Goal: Task Accomplishment & Management: Manage account settings

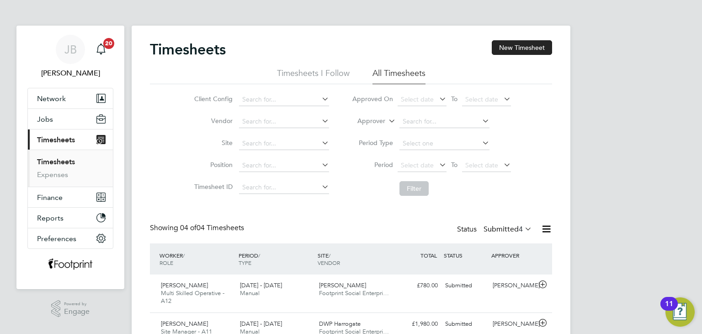
scroll to position [103, 0]
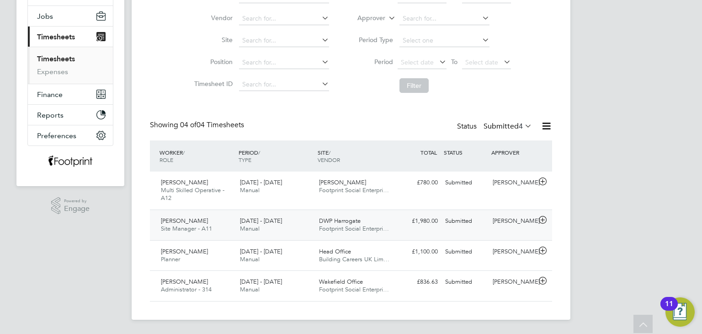
click at [473, 220] on div "Submitted" at bounding box center [465, 220] width 48 height 15
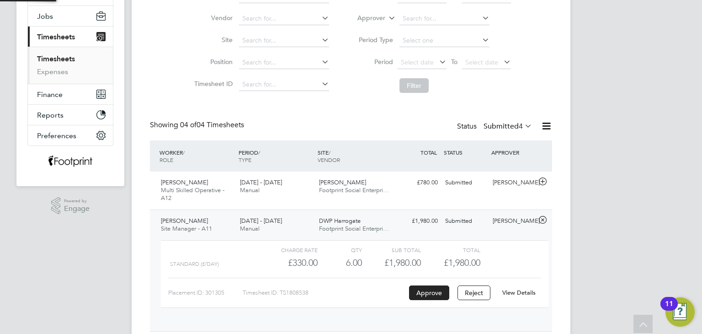
scroll to position [15, 89]
click at [524, 291] on link "View Details" at bounding box center [518, 292] width 33 height 8
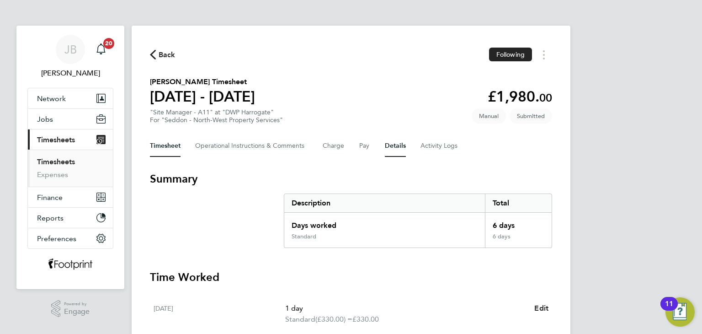
click at [390, 144] on button "Details" at bounding box center [395, 146] width 21 height 22
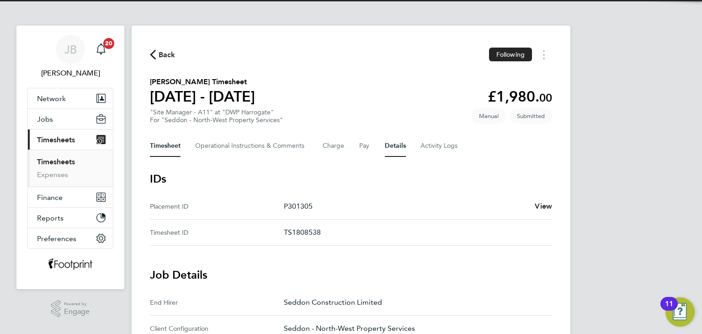
click at [178, 148] on button "Timesheet" at bounding box center [165, 146] width 31 height 22
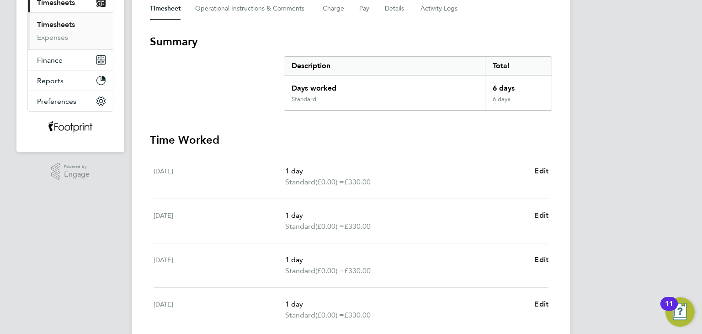
scroll to position [129, 0]
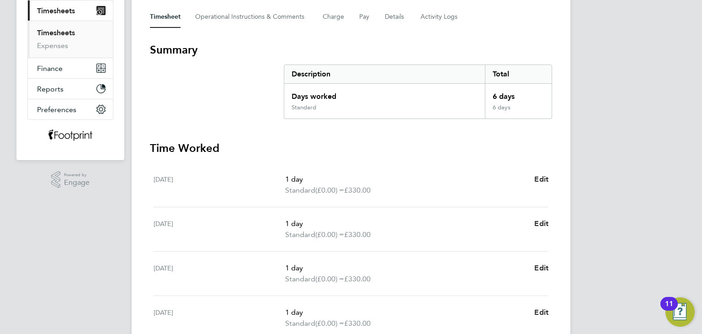
click at [57, 29] on link "Timesheets" at bounding box center [56, 32] width 38 height 9
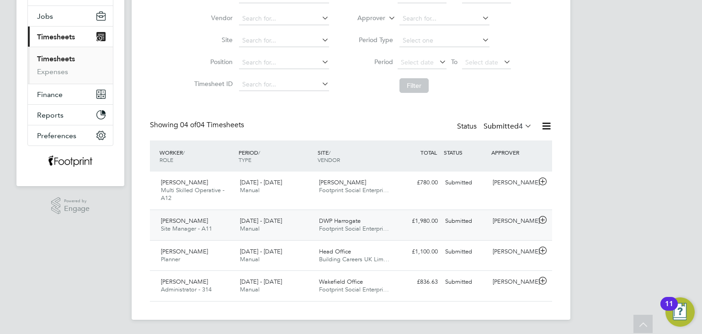
click at [365, 222] on div "DWP Harrogate Footprint Social Enterpri…" at bounding box center [354, 224] width 79 height 23
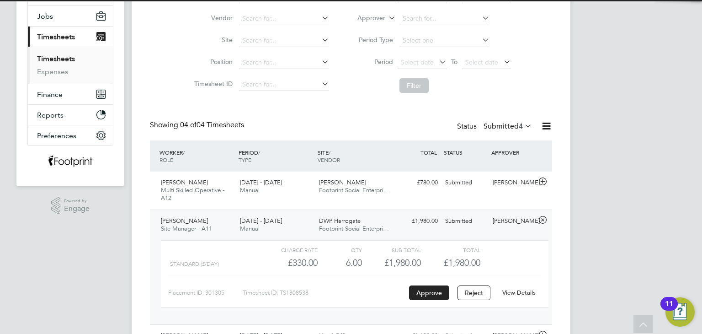
scroll to position [15, 89]
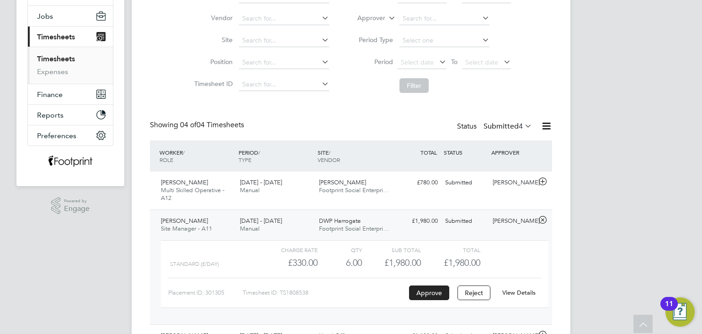
click at [517, 295] on link "View Details" at bounding box center [518, 292] width 33 height 8
click at [439, 291] on button "Approve" at bounding box center [429, 292] width 40 height 15
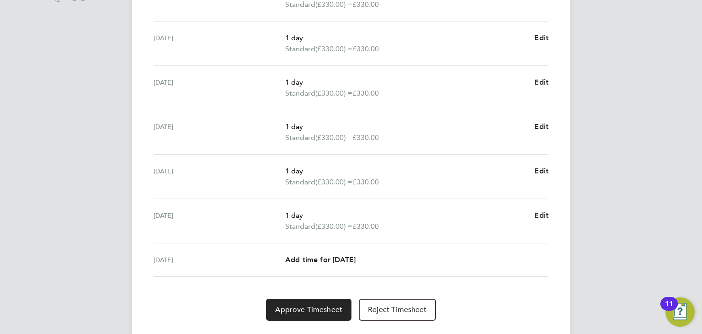
scroll to position [336, 0]
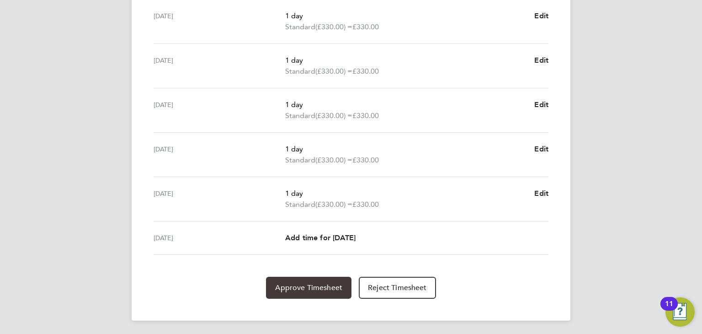
click at [334, 288] on span "Approve Timesheet" at bounding box center [308, 287] width 67 height 9
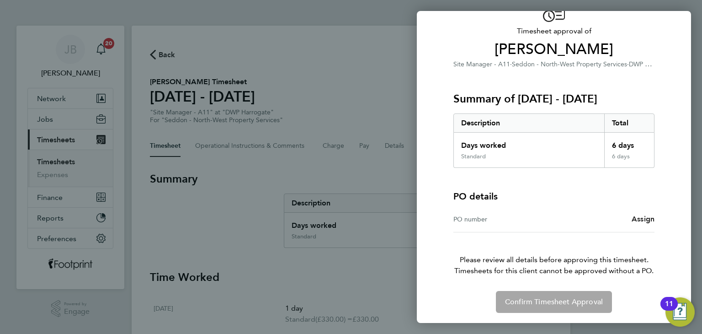
scroll to position [52, 0]
click at [635, 220] on span "Assign" at bounding box center [642, 218] width 23 height 9
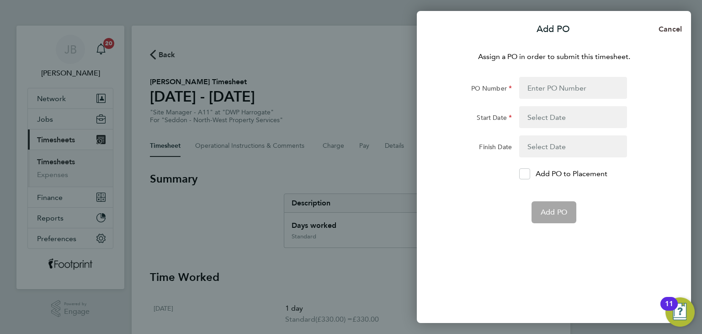
click at [664, 35] on button "Cancel" at bounding box center [667, 29] width 47 height 18
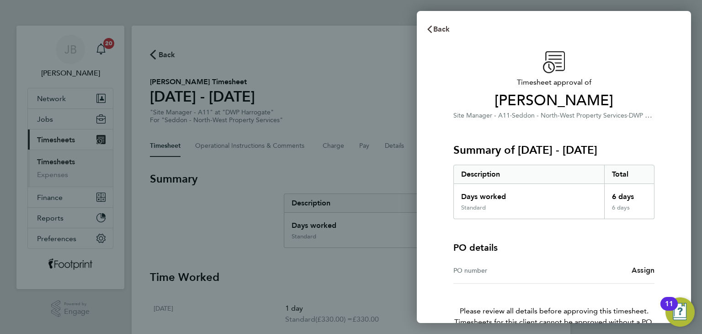
click at [437, 30] on span "Back" at bounding box center [441, 29] width 17 height 9
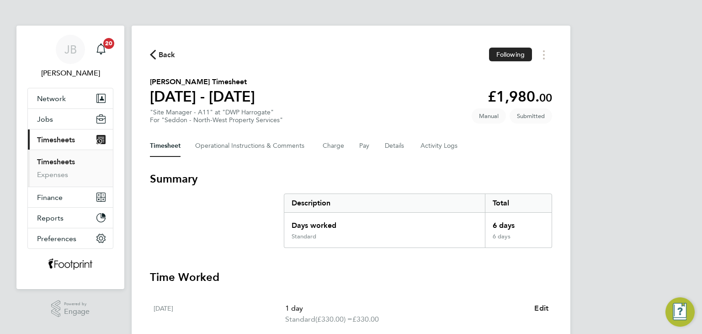
click at [18, 125] on app-nav-sections-wrapper "JB Jack Berry Notifications 20 Applications: Network Team Members Businesses Si…" at bounding box center [70, 157] width 108 height 263
click at [45, 123] on button "Jobs" at bounding box center [70, 119] width 85 height 20
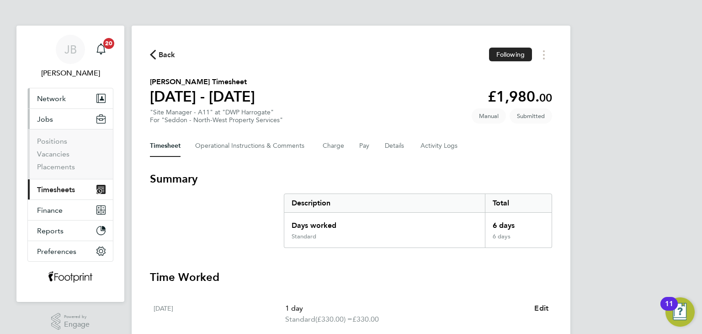
click at [45, 97] on span "Network" at bounding box center [51, 98] width 29 height 9
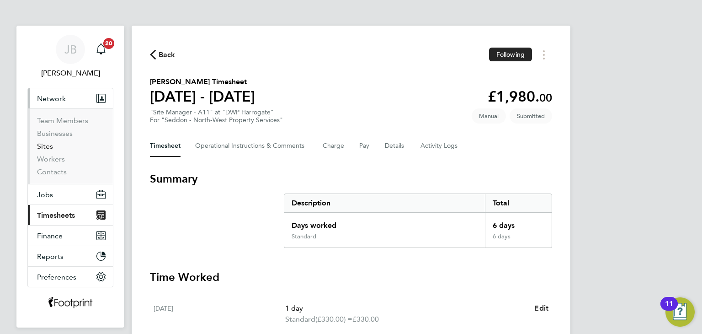
click at [46, 145] on link "Sites" at bounding box center [45, 146] width 16 height 9
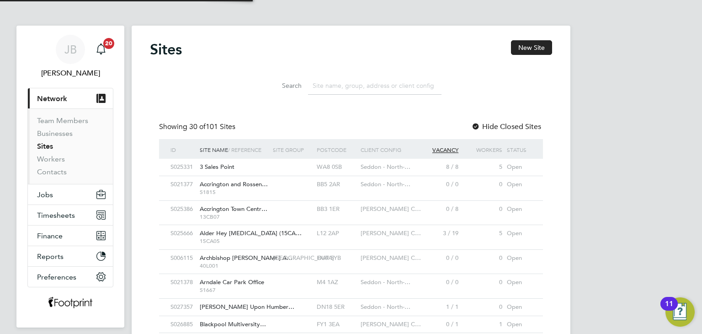
click at [344, 86] on input at bounding box center [374, 86] width 133 height 18
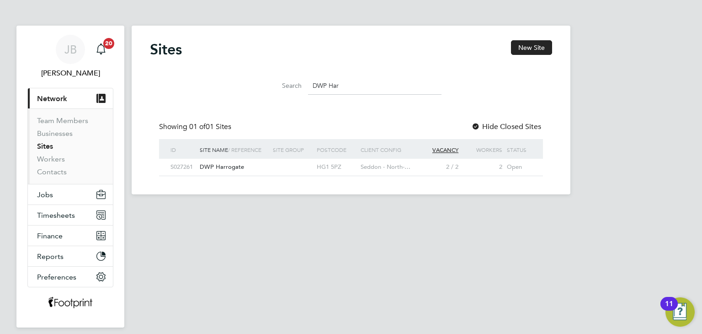
type input "DWP Har"
click at [393, 170] on span "Seddon - North-…" at bounding box center [385, 167] width 50 height 8
click at [219, 168] on span "DWP Harrogate" at bounding box center [222, 167] width 44 height 8
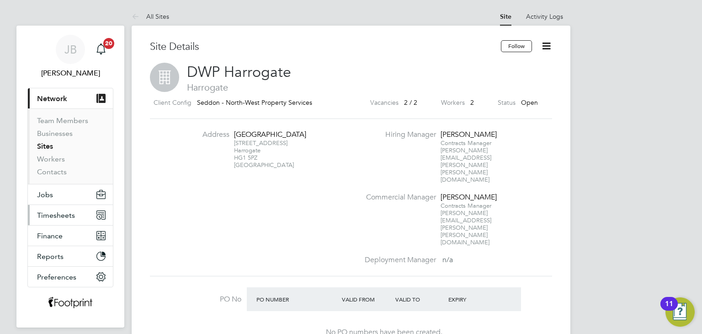
click at [58, 206] on button "Timesheets" at bounding box center [70, 215] width 85 height 20
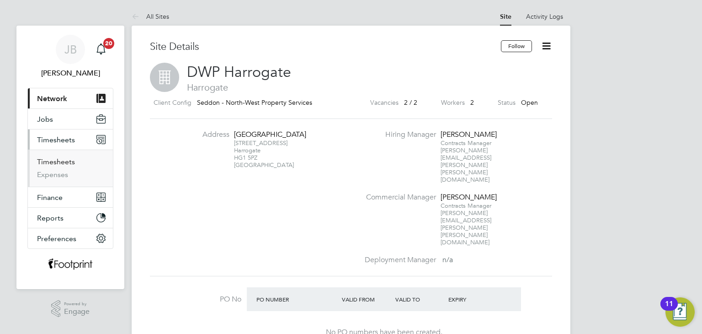
click at [53, 161] on link "Timesheets" at bounding box center [56, 161] width 38 height 9
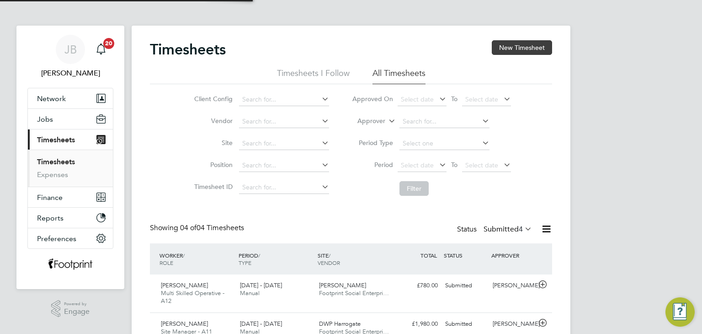
click at [534, 50] on button "New Timesheet" at bounding box center [522, 47] width 60 height 15
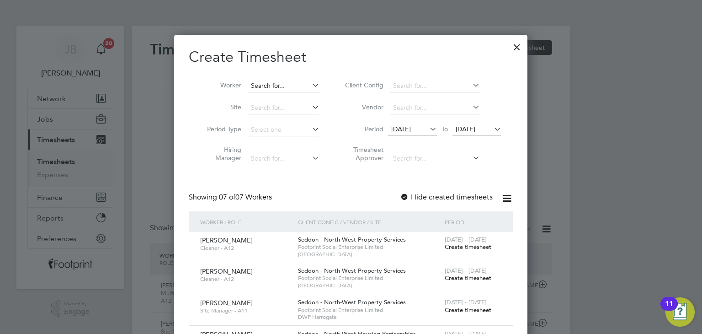
click at [261, 87] on input at bounding box center [284, 85] width 72 height 13
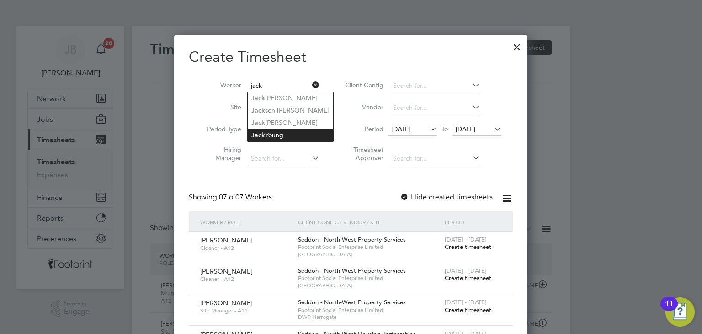
click at [274, 134] on li "Jack Young" at bounding box center [290, 135] width 85 height 12
type input "Jack Young"
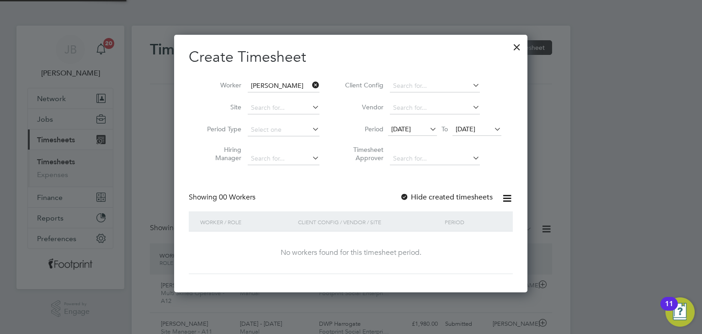
scroll to position [257, 354]
click at [464, 196] on label "Hide created timesheets" at bounding box center [446, 196] width 93 height 9
click at [475, 128] on span "19 Aug 2025" at bounding box center [465, 129] width 20 height 8
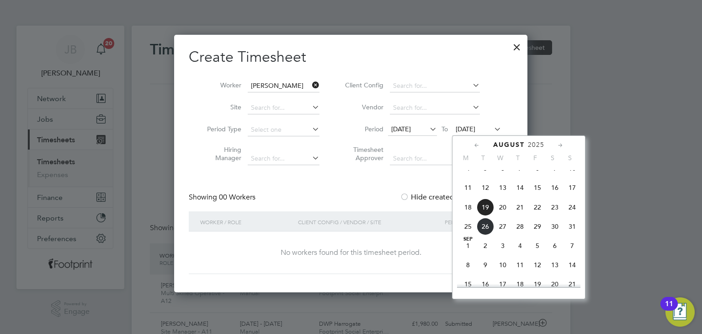
click at [541, 216] on span "22" at bounding box center [537, 206] width 17 height 17
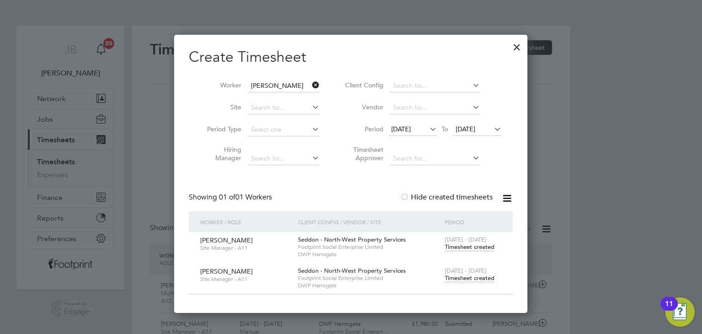
click at [473, 247] on span "Timesheet created" at bounding box center [470, 247] width 50 height 8
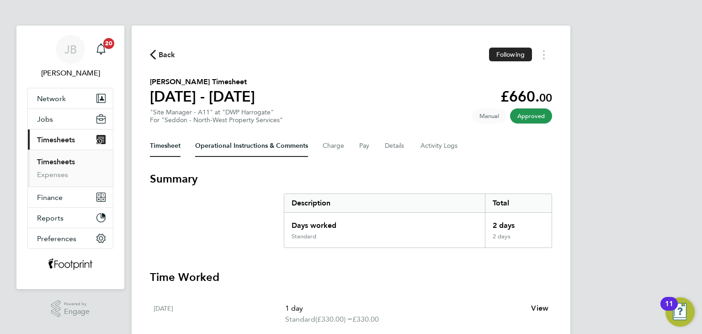
click at [243, 152] on Comments-tab "Operational Instructions & Comments" at bounding box center [251, 146] width 113 height 22
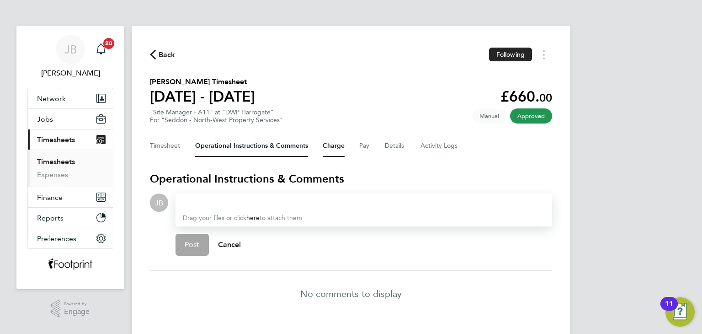
click at [331, 149] on button "Charge" at bounding box center [334, 146] width 22 height 22
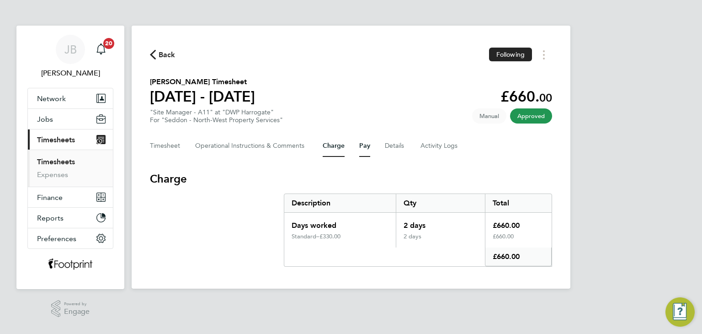
click at [364, 148] on button "Pay" at bounding box center [364, 146] width 11 height 22
click at [390, 145] on button "Details" at bounding box center [395, 146] width 21 height 22
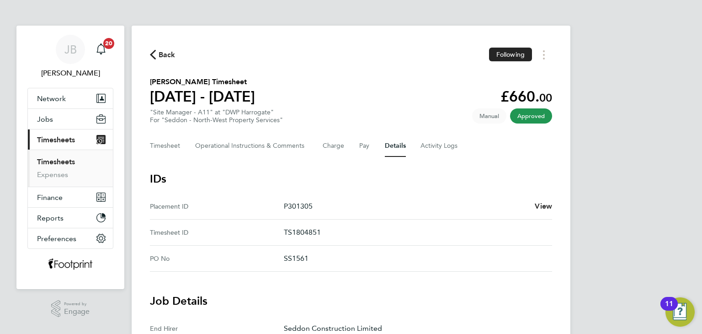
click at [65, 161] on link "Timesheets" at bounding box center [56, 161] width 38 height 9
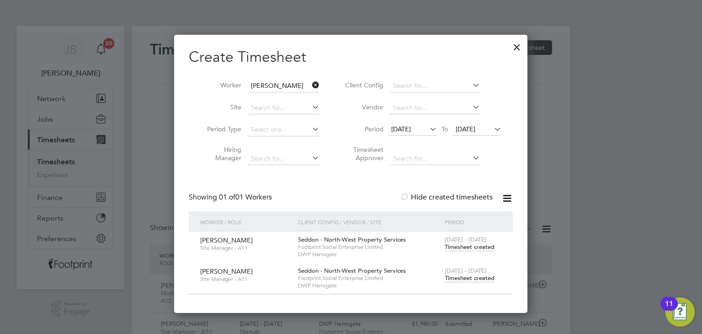
click at [477, 275] on span "Timesheet created" at bounding box center [470, 278] width 50 height 8
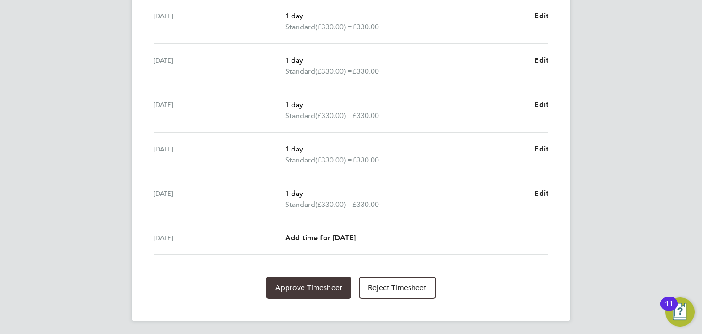
click at [334, 286] on span "Approve Timesheet" at bounding box center [308, 287] width 67 height 9
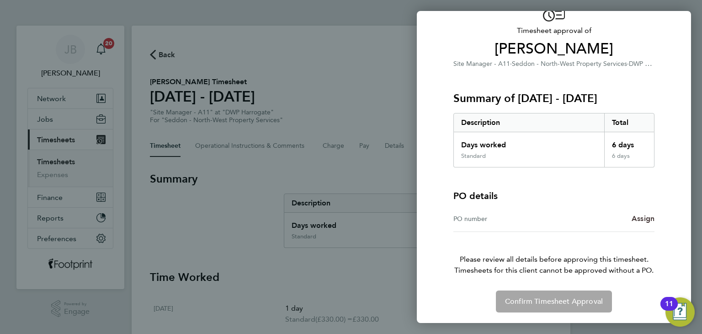
click at [638, 218] on span "Assign" at bounding box center [642, 218] width 23 height 9
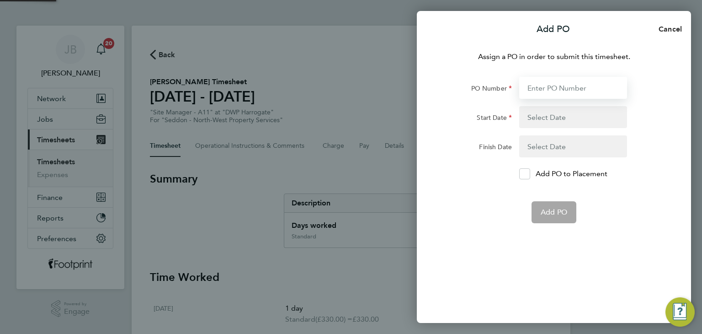
click at [553, 90] on input "PO Number" at bounding box center [573, 88] width 108 height 22
type input "NW PS/S"
type input "09 Mar 25"
type input "28 Mar 26"
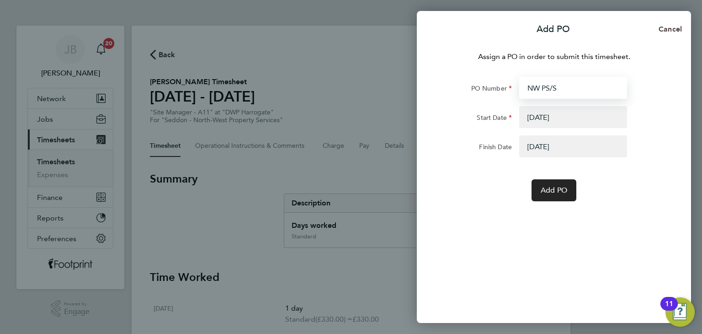
type input "NW PS/S"
click at [671, 28] on span "Cancel" at bounding box center [669, 29] width 26 height 9
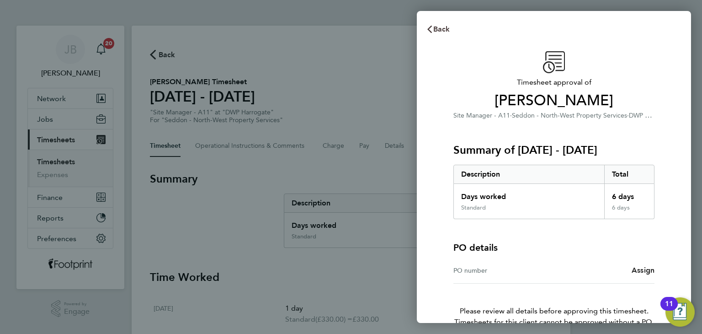
click at [442, 25] on span "Back" at bounding box center [441, 29] width 17 height 9
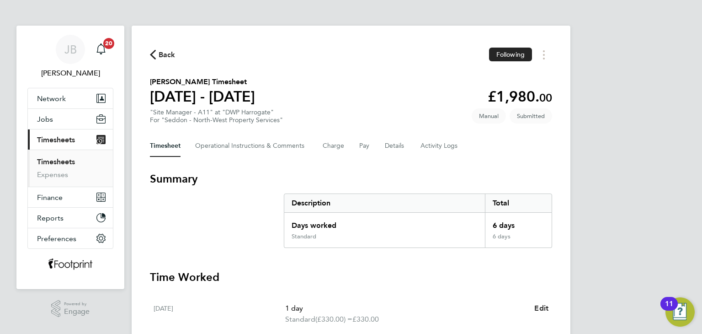
click at [169, 59] on span "Back" at bounding box center [167, 54] width 17 height 11
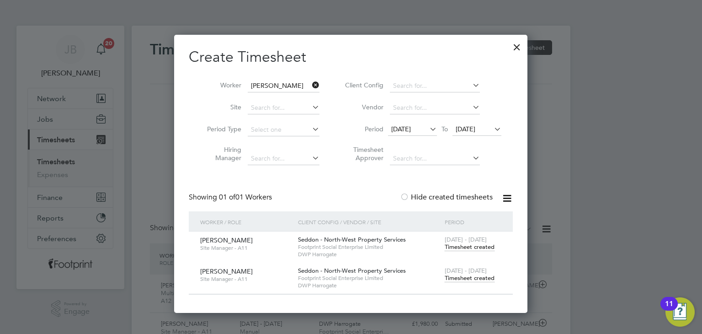
click at [472, 250] on span "Timesheet created" at bounding box center [470, 247] width 50 height 8
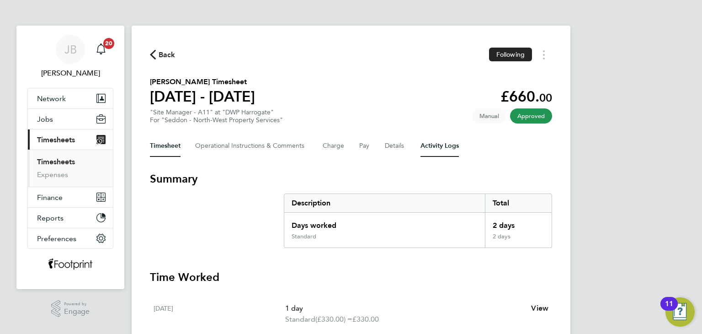
click at [430, 147] on Logs-tab "Activity Logs" at bounding box center [439, 146] width 38 height 22
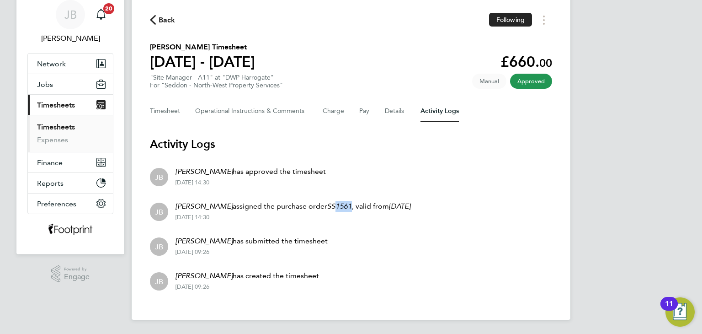
drag, startPoint x: 331, startPoint y: 205, endPoint x: 316, endPoint y: 204, distance: 15.1
click at [316, 204] on p "Jack Berry assigned the purchase order SS1561 , valid from 30 Jun 2025" at bounding box center [292, 206] width 235 height 11
copy em "1561"
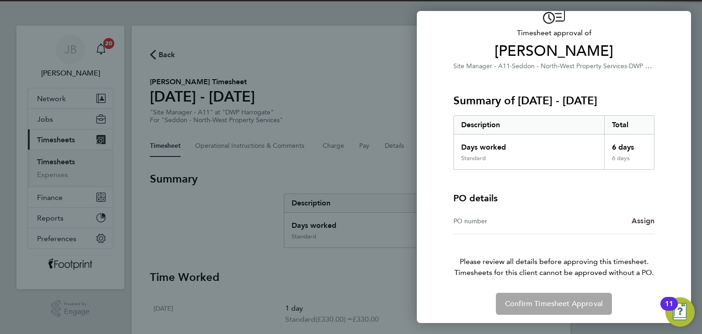
scroll to position [52, 0]
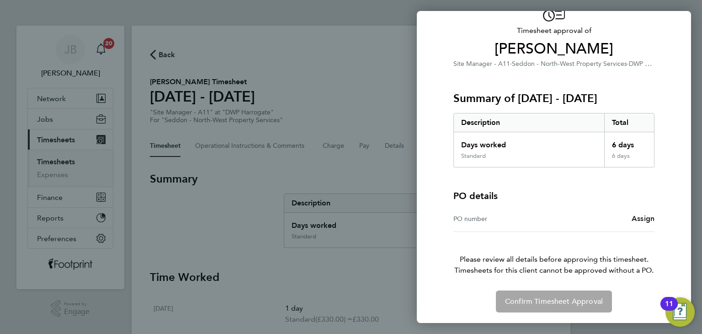
click at [645, 211] on div "PO number Assign" at bounding box center [553, 219] width 201 height 26
click at [643, 211] on div "PO number Assign" at bounding box center [553, 219] width 201 height 26
click at [642, 214] on span "Assign" at bounding box center [642, 218] width 23 height 9
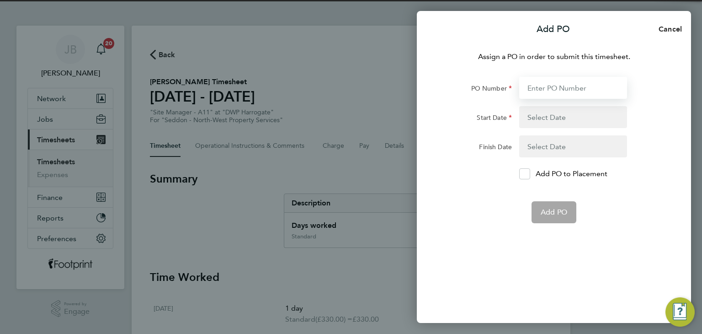
click at [545, 89] on input "PO Number" at bounding box center [573, 88] width 108 height 22
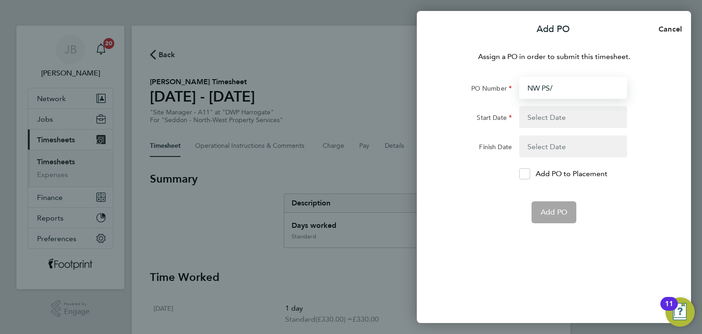
type input "NW PS/S"
type input "09 Mar 25"
type input "28 Mar 26"
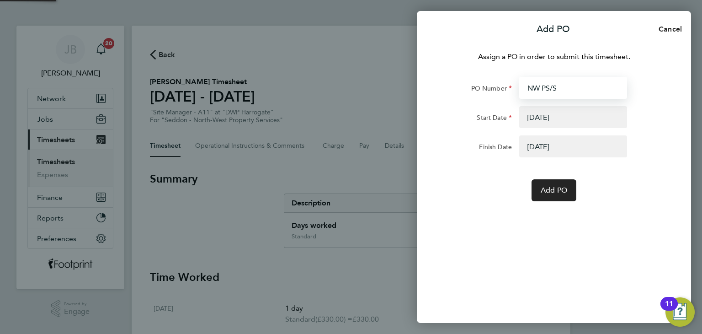
paste input "1561"
type input "NW PS/S1561"
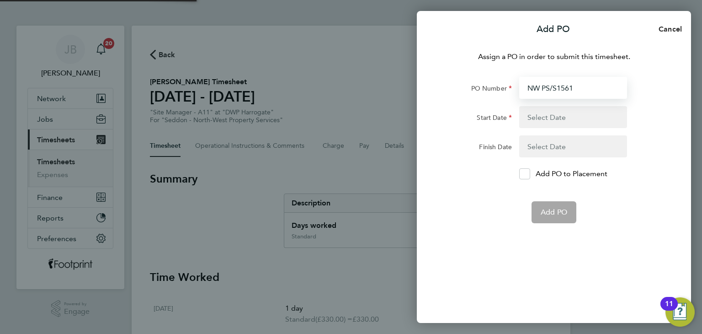
type input "NW PS/S1561"
click at [549, 113] on button "button" at bounding box center [573, 117] width 108 height 22
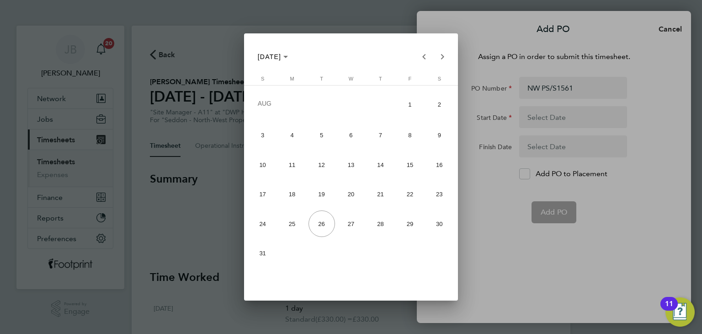
click at [524, 176] on div at bounding box center [351, 167] width 702 height 334
click at [525, 176] on div at bounding box center [351, 167] width 702 height 334
click at [582, 87] on div at bounding box center [351, 167] width 702 height 334
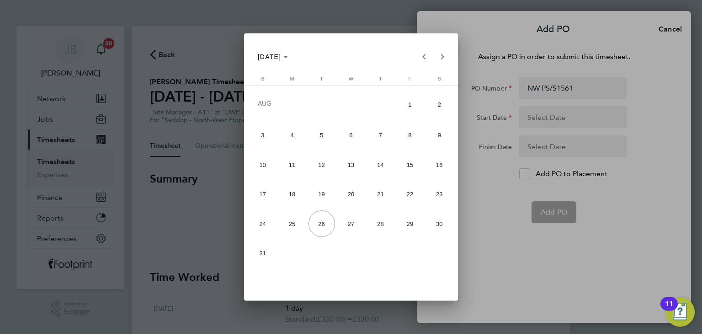
click at [561, 83] on div at bounding box center [351, 167] width 702 height 334
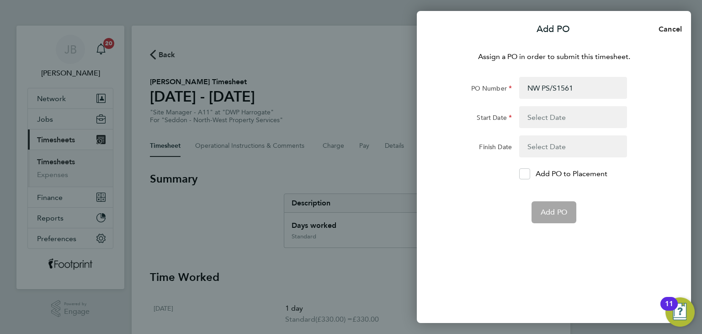
click at [539, 114] on button "button" at bounding box center [573, 117] width 108 height 22
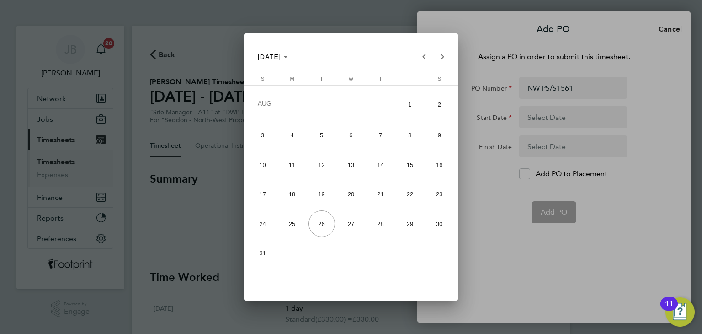
click at [267, 151] on button "10" at bounding box center [262, 164] width 29 height 29
type input "10 Aug 25"
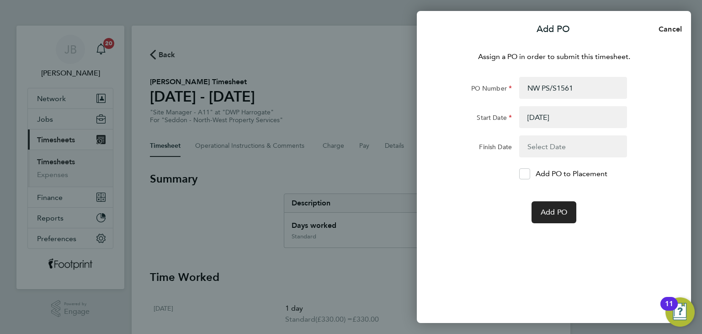
click at [569, 151] on button "button" at bounding box center [573, 146] width 108 height 22
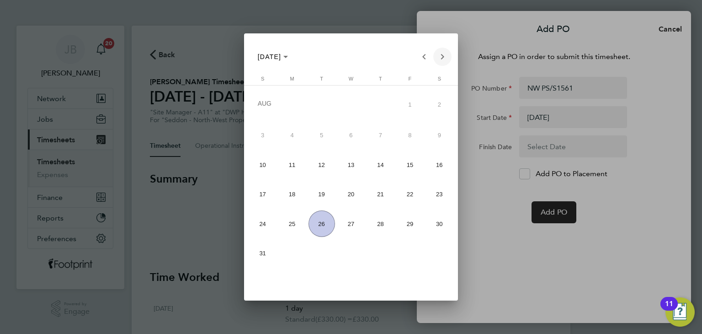
click at [442, 59] on span "Next month" at bounding box center [442, 57] width 18 height 18
click at [438, 196] on span "25" at bounding box center [439, 194] width 26 height 26
type input "25 Oct 25"
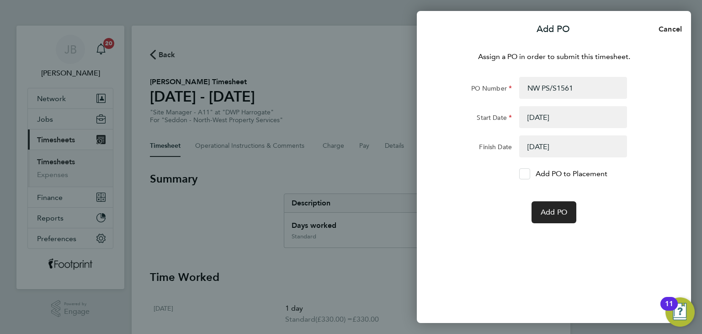
click at [528, 174] on div at bounding box center [524, 173] width 11 height 11
click at [528, 174] on input "Add PO to Placement" at bounding box center [528, 174] width 0 height 0
click at [553, 217] on button "Add PO" at bounding box center [553, 212] width 45 height 22
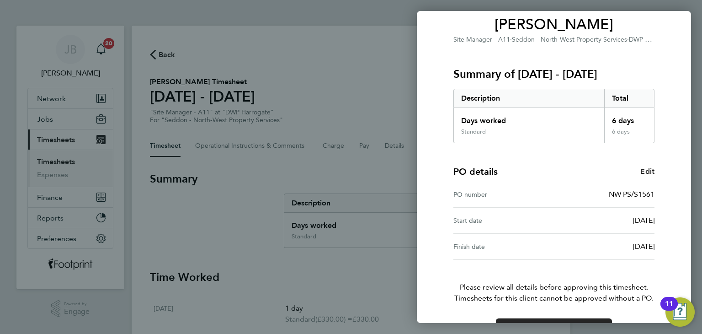
scroll to position [104, 0]
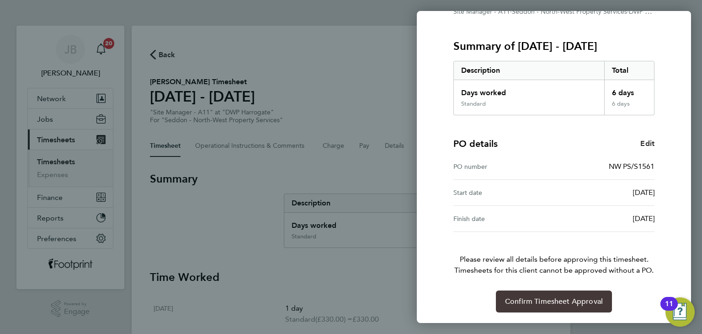
drag, startPoint x: 567, startPoint y: 298, endPoint x: 505, endPoint y: 281, distance: 64.2
click at [567, 297] on span "Confirm Timesheet Approval" at bounding box center [554, 301] width 98 height 9
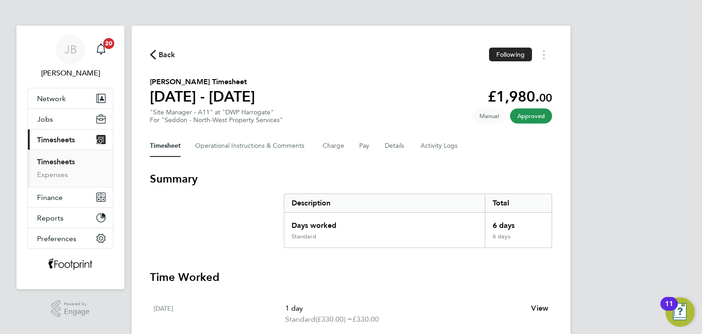
click at [166, 52] on span "Back" at bounding box center [167, 54] width 17 height 11
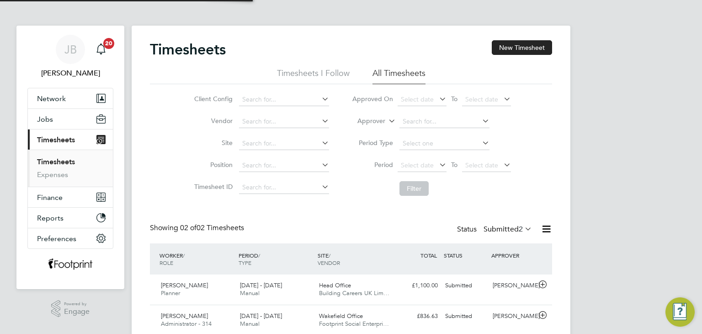
scroll to position [23, 79]
click at [487, 225] on label "Submitted 2" at bounding box center [507, 228] width 48 height 9
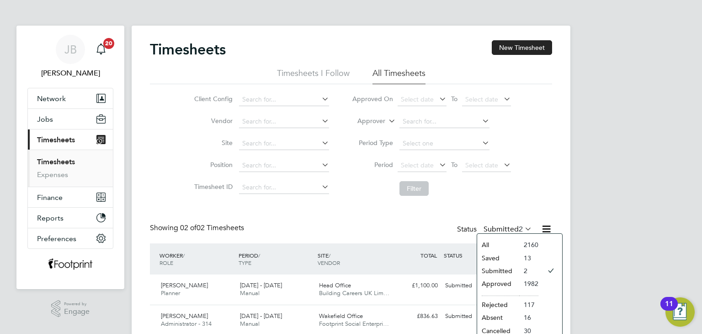
click at [501, 283] on li "Approved" at bounding box center [498, 283] width 42 height 13
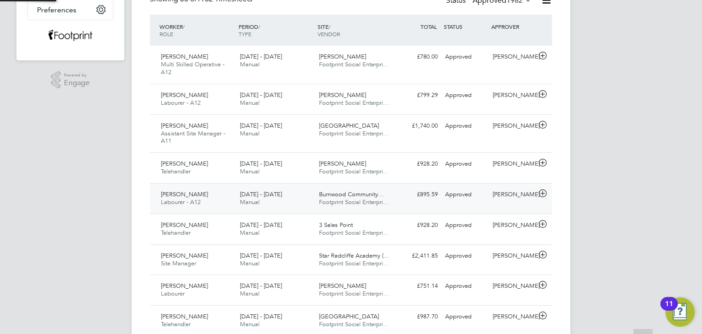
scroll to position [0, 0]
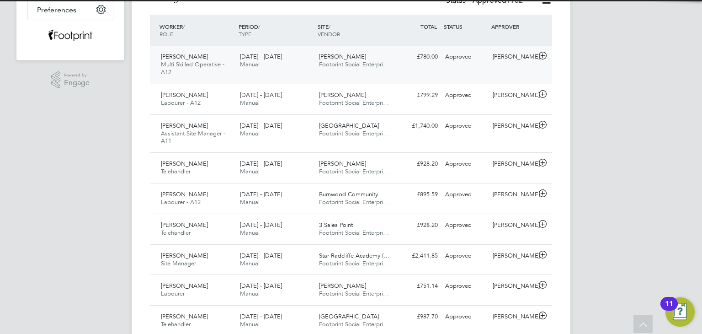
click at [279, 59] on span "[DATE] - [DATE]" at bounding box center [261, 57] width 42 height 8
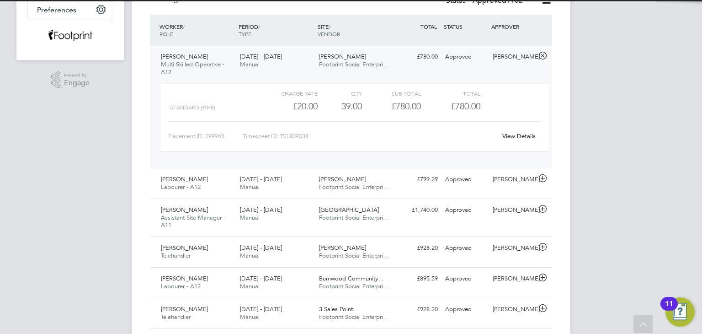
click at [526, 135] on link "View Details" at bounding box center [518, 136] width 33 height 8
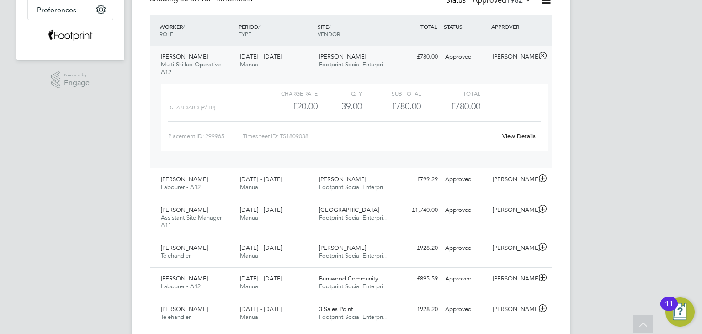
click at [214, 64] on span "Multi Skilled Operative - A12" at bounding box center [193, 68] width 64 height 16
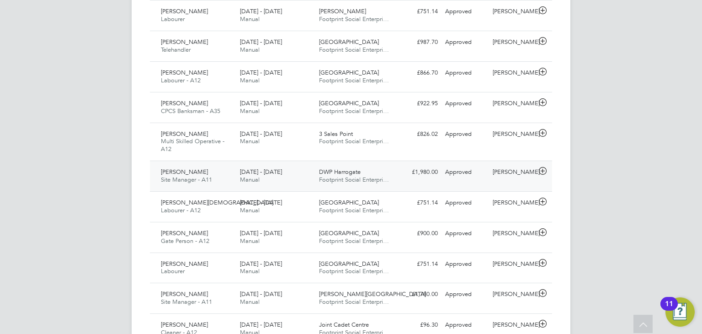
click at [214, 162] on div "Jack Young Site Manager - A11 18 - 24 Aug 2025 18 - 24 Aug 2025 Manual DWP Harr…" at bounding box center [351, 175] width 402 height 31
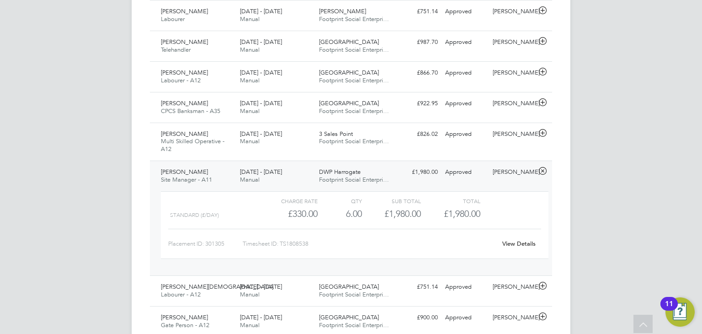
click at [516, 240] on link "View Details" at bounding box center [518, 243] width 33 height 8
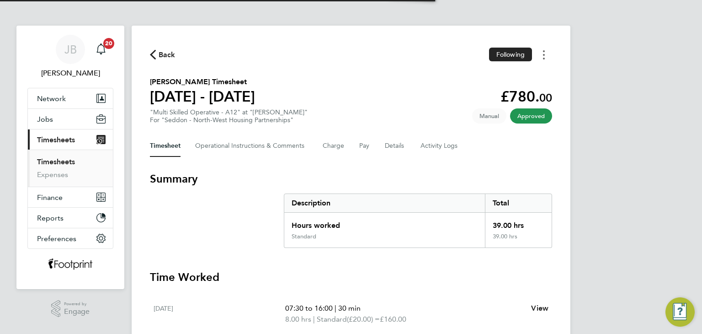
click at [548, 58] on button "Timesheets Menu" at bounding box center [543, 55] width 16 height 14
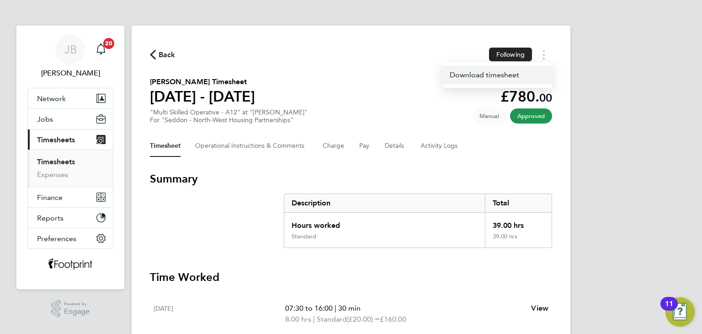
click at [491, 74] on link "Download timesheet" at bounding box center [497, 75] width 110 height 18
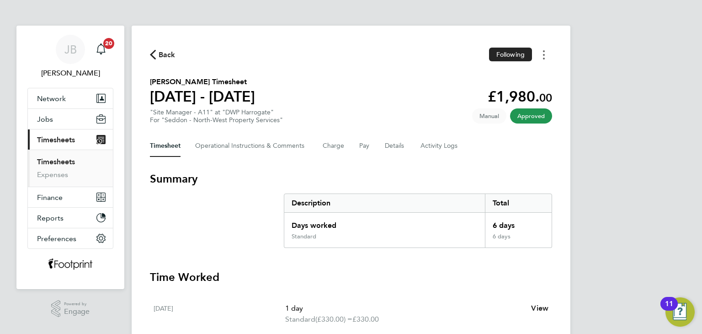
drag, startPoint x: 545, startPoint y: 55, endPoint x: 539, endPoint y: 57, distance: 7.2
click at [545, 55] on button "Timesheets Menu" at bounding box center [543, 55] width 16 height 14
click at [476, 80] on link "Download timesheet" at bounding box center [497, 75] width 110 height 18
